Goal: Information Seeking & Learning: Learn about a topic

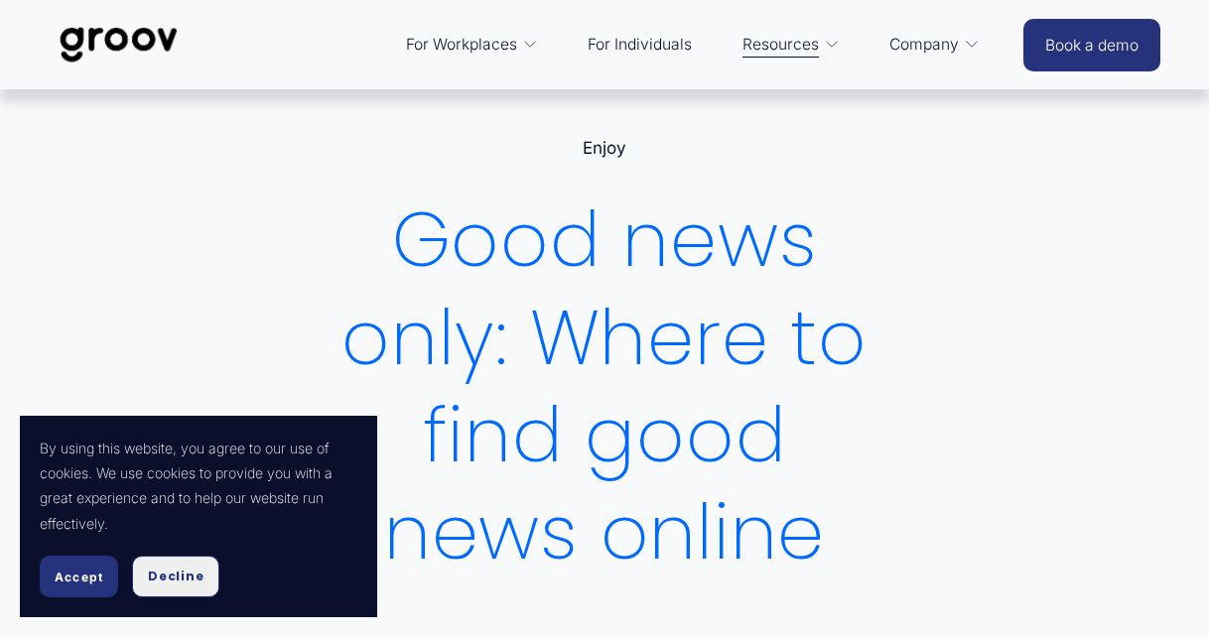
click at [197, 575] on span "Decline" at bounding box center [176, 577] width 56 height 18
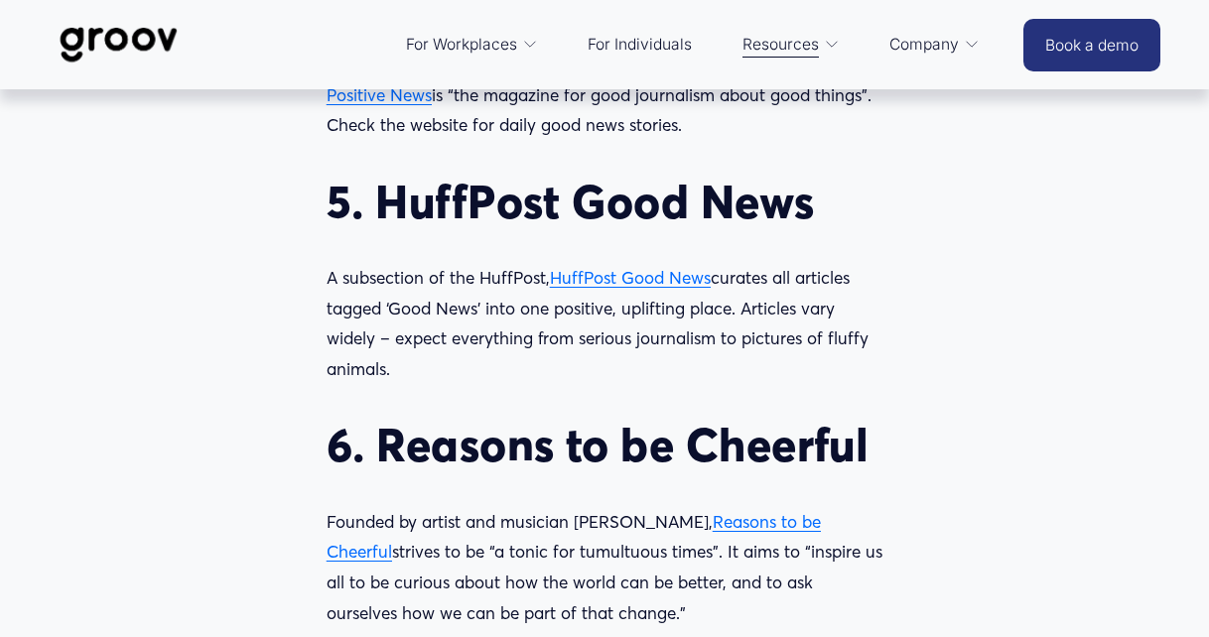
scroll to position [2461, 0]
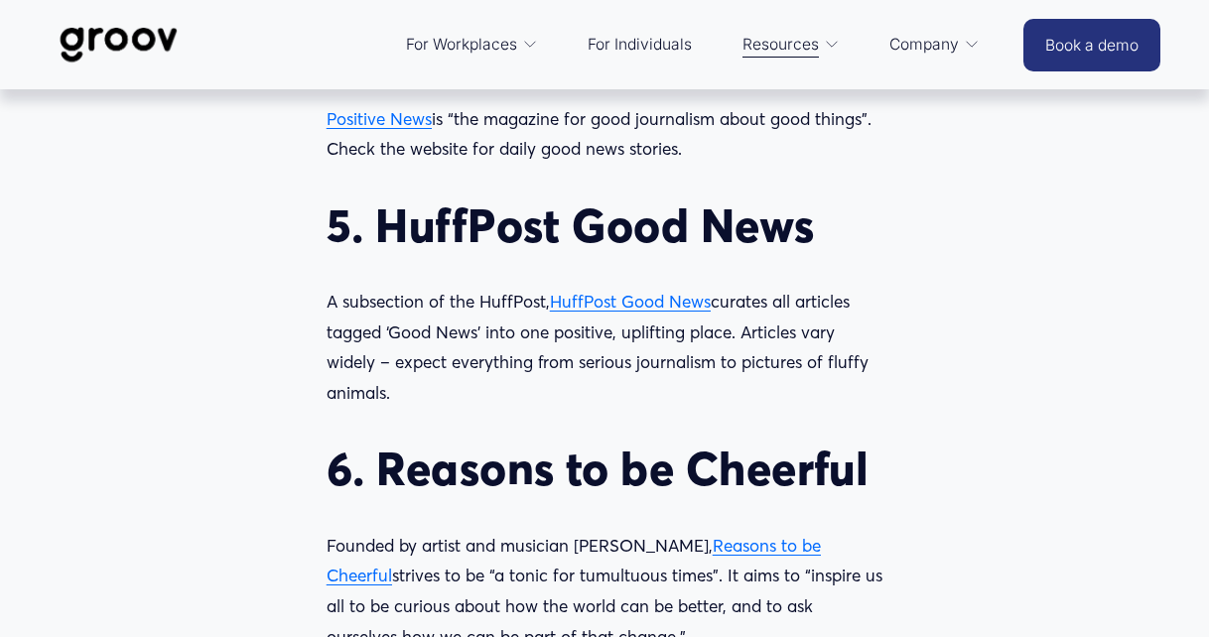
click at [614, 312] on span "HuffPost Good News" at bounding box center [630, 301] width 161 height 21
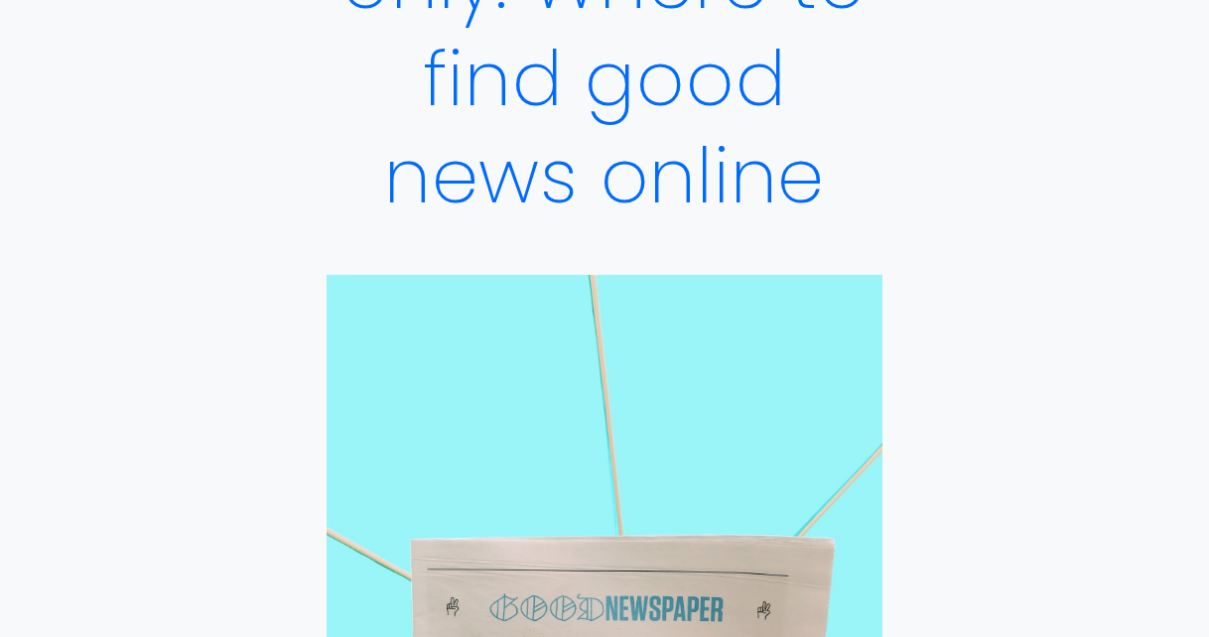
scroll to position [357, 0]
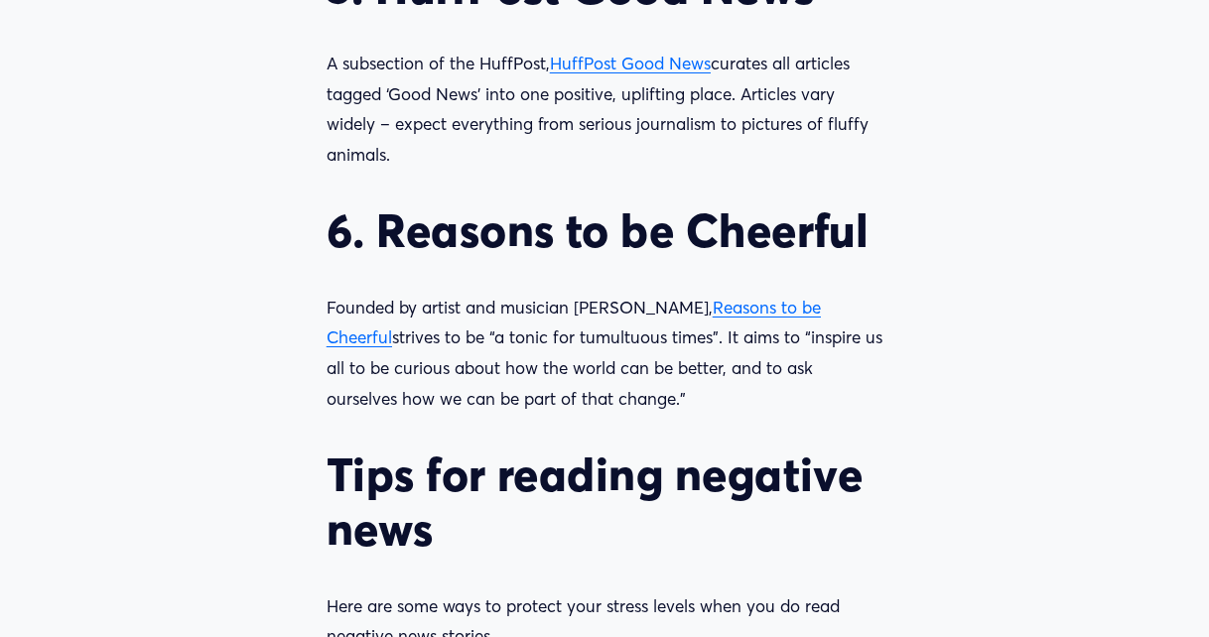
scroll to position [2715, 0]
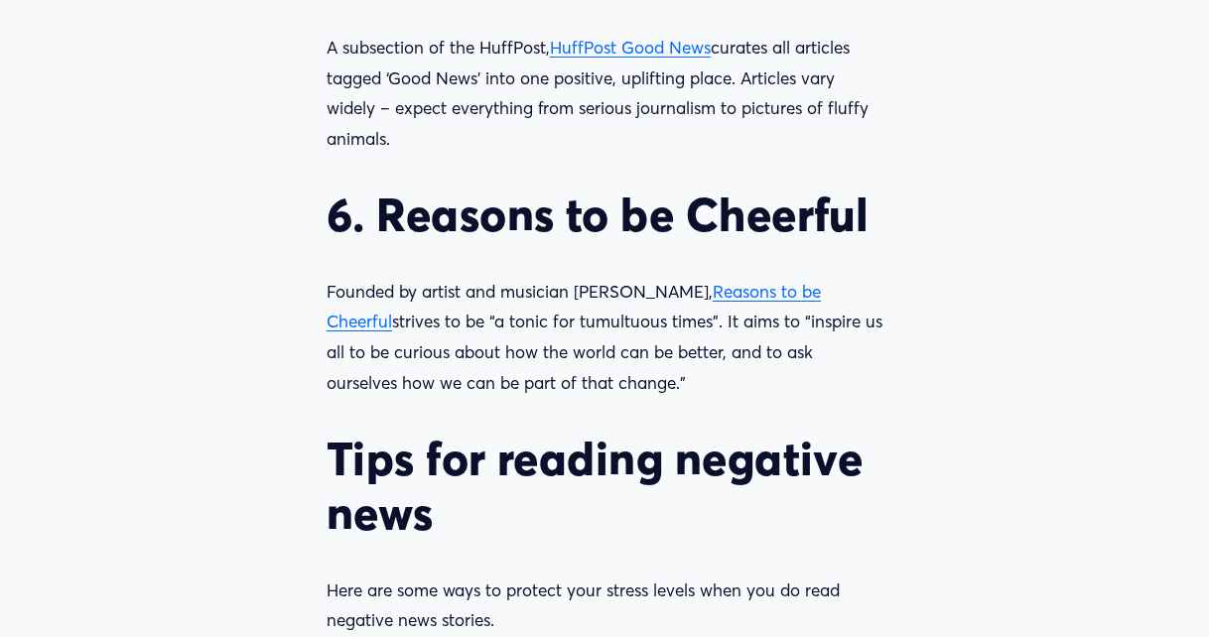
click at [723, 320] on span "Reasons to be Cheerful" at bounding box center [574, 307] width 494 height 52
